Goal: Task Accomplishment & Management: Use online tool/utility

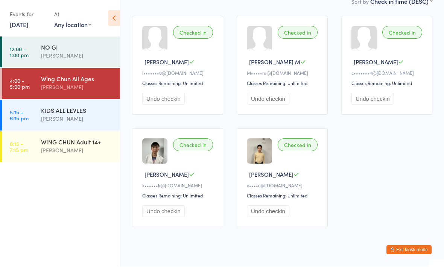
click at [109, 119] on div "[PERSON_NAME]" at bounding box center [77, 119] width 73 height 9
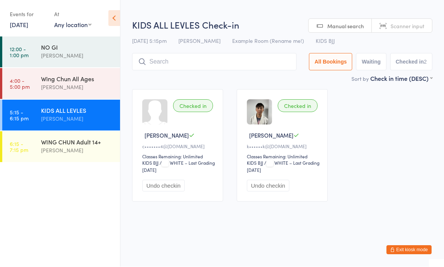
click at [80, 142] on div "WING CHUN Adult 14+" at bounding box center [77, 142] width 73 height 8
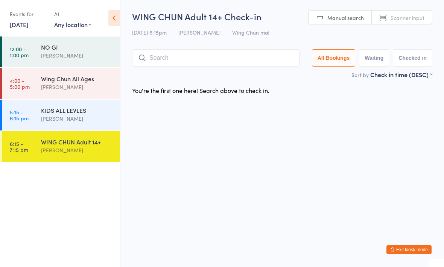
click at [412, 247] on button "Exit kiosk mode" at bounding box center [408, 250] width 45 height 9
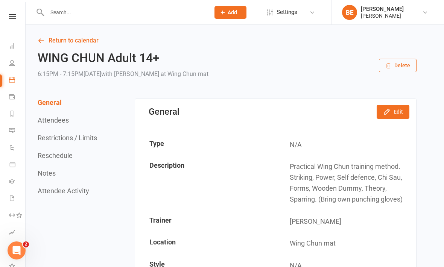
click at [9, 65] on icon at bounding box center [12, 63] width 6 height 6
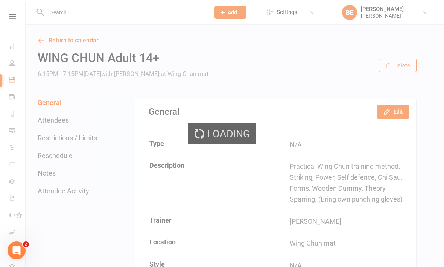
select select "50"
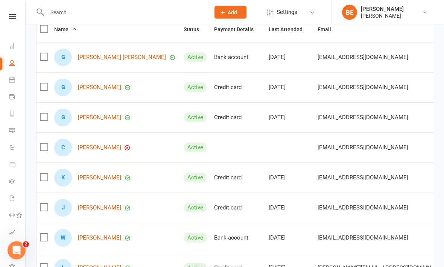
scroll to position [0, -2]
click at [5, 267] on li "What's New" at bounding box center [12, 267] width 25 height 17
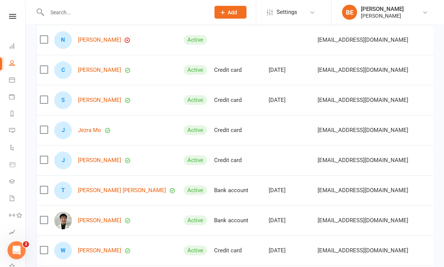
scroll to position [501, 0]
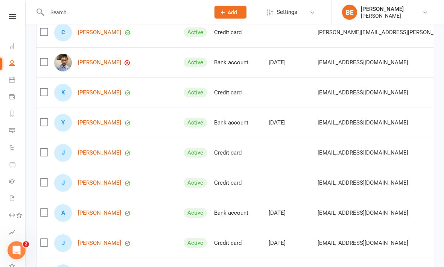
click at [89, 186] on link "Jonathan Teo" at bounding box center [99, 183] width 43 height 6
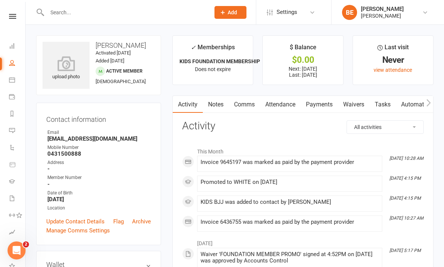
click at [64, 78] on div "upload photo" at bounding box center [66, 68] width 47 height 25
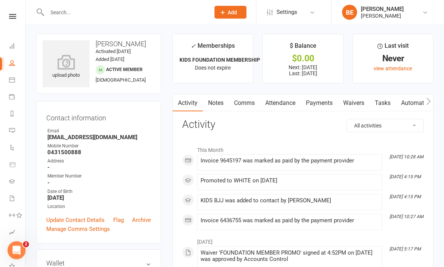
scroll to position [2, 0]
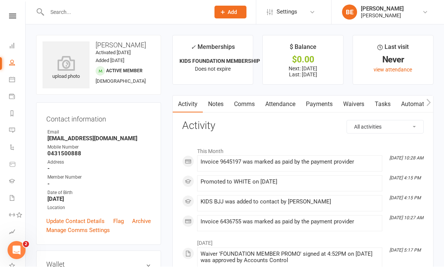
select select "50"
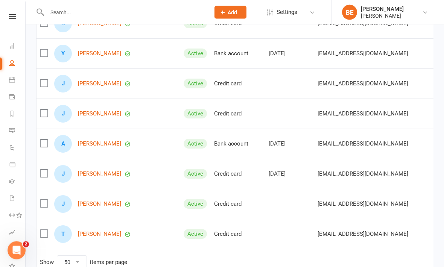
scroll to position [841, 0]
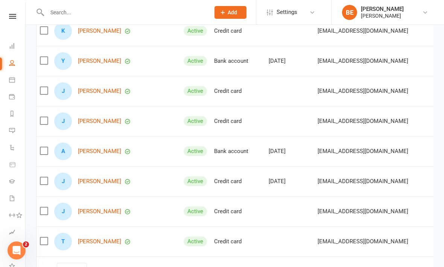
click at [69, 89] on div "J" at bounding box center [63, 91] width 18 height 18
click at [87, 94] on link "Jeremy Teo" at bounding box center [99, 91] width 43 height 6
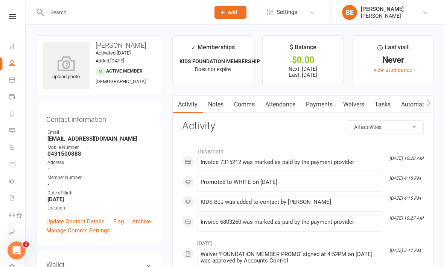
click at [70, 59] on icon at bounding box center [66, 63] width 47 height 15
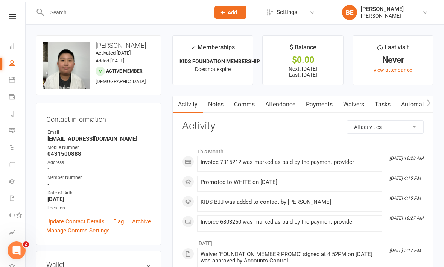
select select "50"
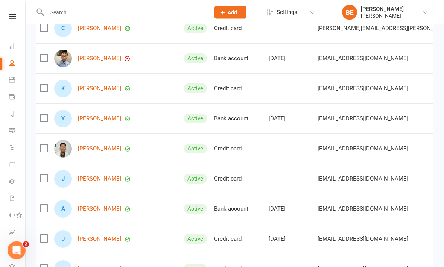
scroll to position [786, 0]
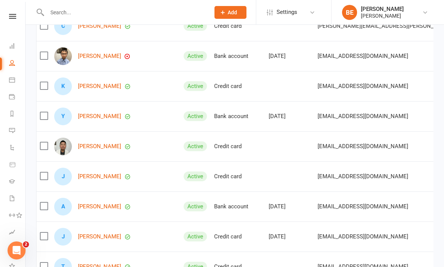
click at [100, 176] on link "Jonathan Teo" at bounding box center [99, 176] width 43 height 6
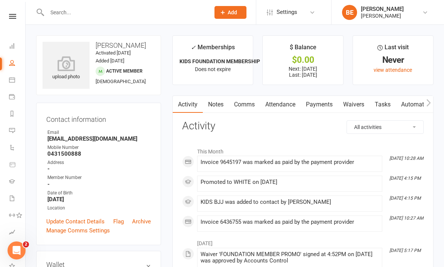
click at [71, 71] on icon at bounding box center [66, 63] width 47 height 15
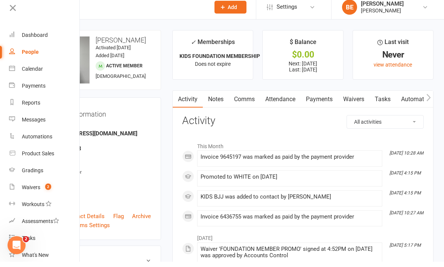
click at [55, 50] on link "People" at bounding box center [44, 57] width 71 height 17
select select "50"
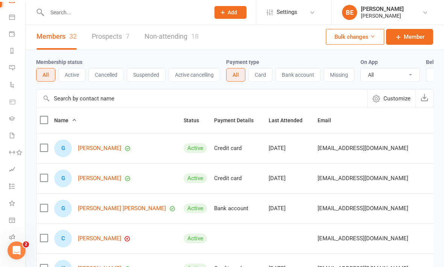
scroll to position [62, 0]
click at [12, 252] on icon at bounding box center [12, 254] width 6 height 6
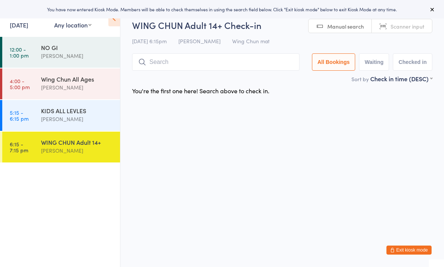
click at [172, 68] on input "search" at bounding box center [215, 61] width 167 height 17
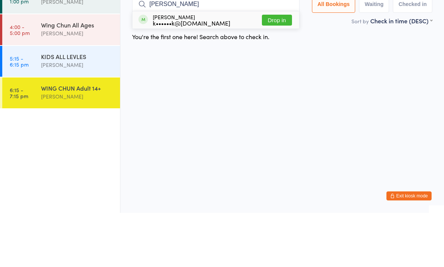
type input "Thom"
click at [276, 69] on button "Drop in" at bounding box center [277, 74] width 30 height 11
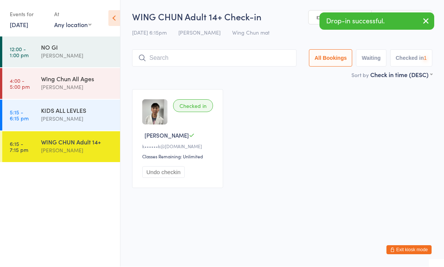
click at [249, 58] on input "search" at bounding box center [214, 58] width 164 height 17
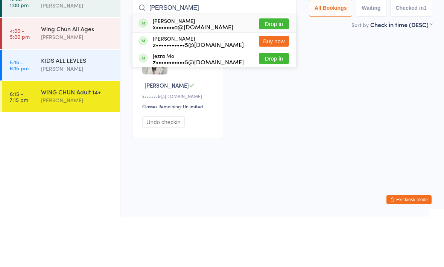
type input "Jere"
click at [275, 69] on button "Drop in" at bounding box center [274, 74] width 30 height 11
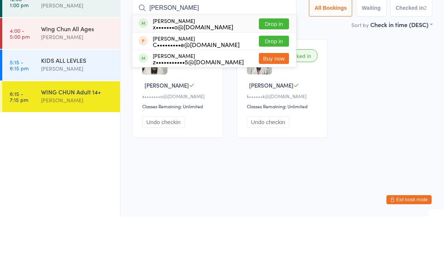
type input "Jon"
click at [264, 69] on button "Drop in" at bounding box center [274, 74] width 30 height 11
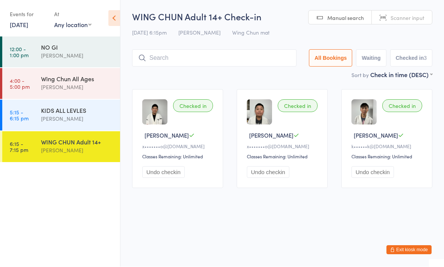
click at [74, 119] on div "[PERSON_NAME]" at bounding box center [77, 119] width 73 height 9
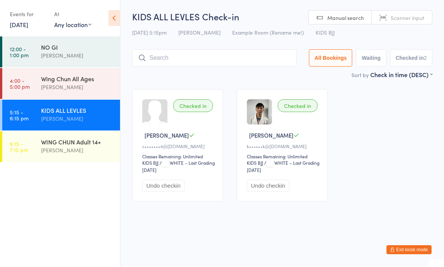
click at [273, 59] on input "search" at bounding box center [214, 58] width 164 height 17
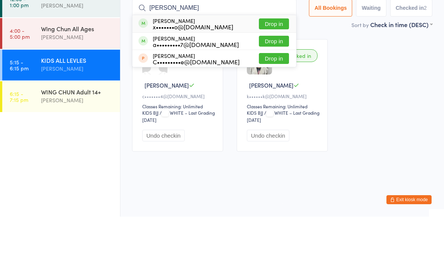
type input "Jonathan"
click at [216, 65] on div "Jonathan Teo x•••••••o@gmail.com Drop in" at bounding box center [214, 73] width 164 height 17
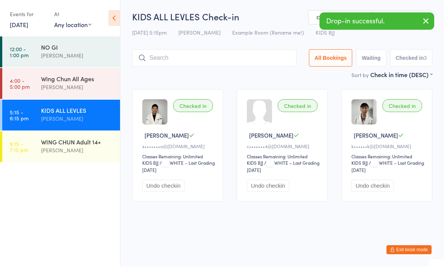
click at [238, 51] on input "search" at bounding box center [214, 58] width 164 height 17
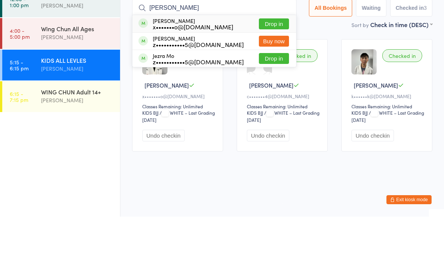
type input "Jere"
click at [224, 65] on div "Jeremy Teo x•••••••o@gmail.com Drop in" at bounding box center [214, 73] width 164 height 17
